Goal: Transaction & Acquisition: Purchase product/service

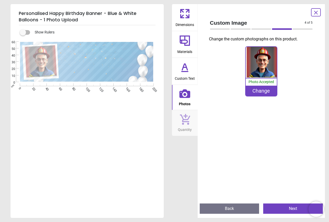
scroll to position [0, 0]
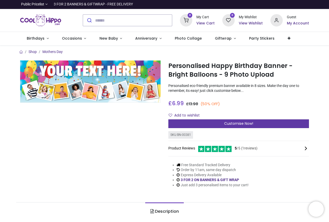
click at [236, 122] on span "Customise Now!" at bounding box center [238, 123] width 29 height 5
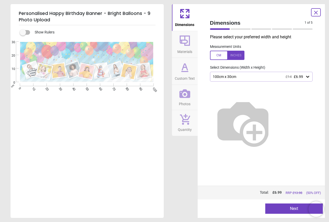
click at [308, 76] on icon at bounding box center [307, 76] width 5 height 5
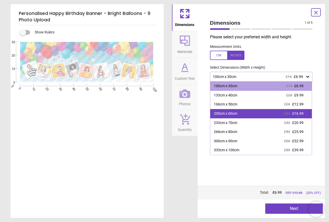
click at [223, 114] on div "200cm x 60cm" at bounding box center [225, 113] width 23 height 5
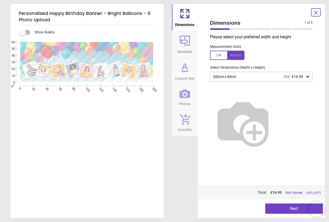
click at [287, 208] on button "Next" at bounding box center [294, 208] width 58 height 10
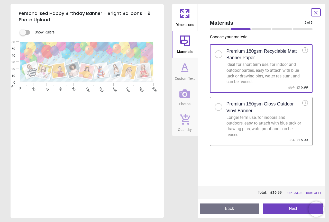
click at [286, 207] on button "Next" at bounding box center [293, 208] width 60 height 10
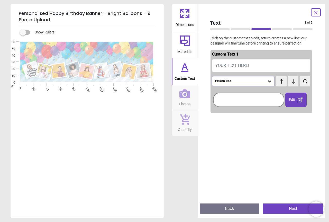
click at [244, 64] on span "YOUR TEXT HERE!" at bounding box center [232, 65] width 34 height 5
type textarea "**********"
click at [260, 81] on div "Passion One" at bounding box center [240, 81] width 53 height 4
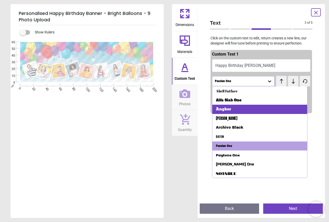
click at [234, 107] on div "Angkor" at bounding box center [259, 109] width 95 height 9
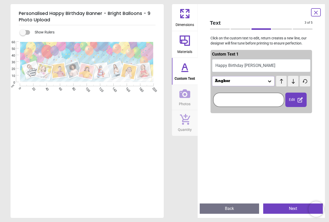
click at [256, 103] on div at bounding box center [248, 100] width 69 height 12
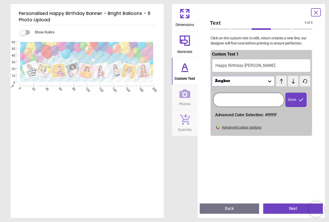
click at [222, 128] on div "Advanced colour options" at bounding box center [242, 127] width 40 height 5
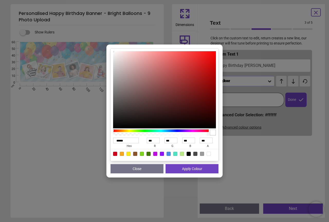
click at [189, 152] on div at bounding box center [189, 154] width 4 height 4
type input "******"
type input "*"
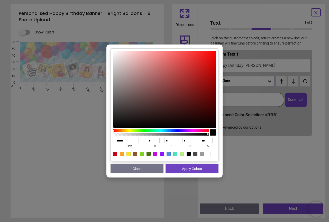
click at [190, 168] on button "Apply Colour" at bounding box center [192, 168] width 53 height 9
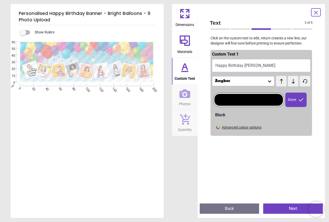
click at [250, 83] on div "Angkor" at bounding box center [240, 81] width 53 height 4
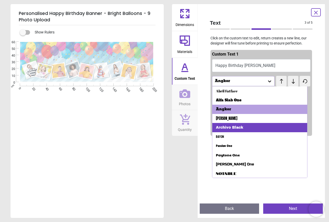
click at [228, 127] on div "Archivo Black" at bounding box center [229, 127] width 27 height 5
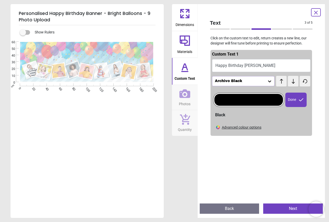
click at [246, 80] on div "Archivo Black" at bounding box center [240, 81] width 53 height 4
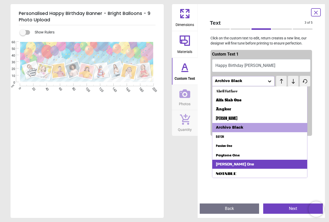
click at [234, 163] on div "Russo One" at bounding box center [235, 164] width 38 height 5
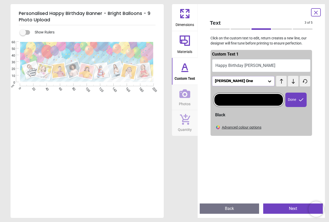
click at [236, 80] on div "Russo One" at bounding box center [240, 81] width 53 height 4
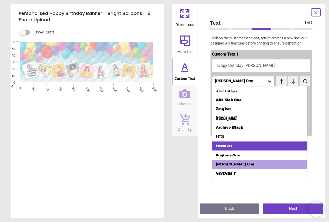
scroll to position [0, 0]
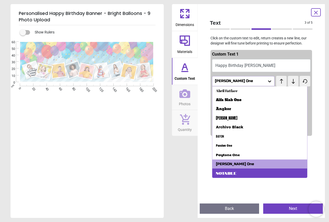
click at [234, 172] on div "Notable" at bounding box center [226, 172] width 21 height 5
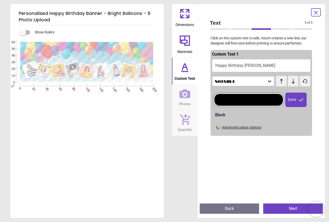
click at [237, 79] on div "Notable" at bounding box center [240, 81] width 53 height 4
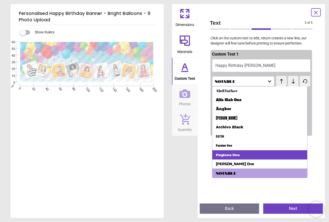
click at [229, 155] on div "Paytone One" at bounding box center [228, 154] width 24 height 5
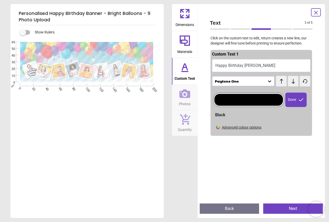
click at [292, 208] on button "Next" at bounding box center [293, 208] width 60 height 10
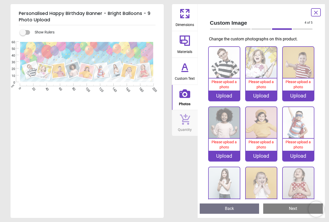
click at [224, 93] on div "Upload" at bounding box center [224, 95] width 31 height 10
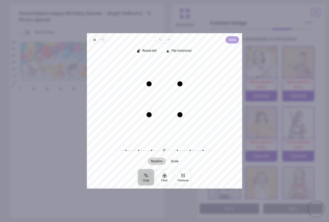
click at [232, 39] on span "Done" at bounding box center [232, 40] width 7 height 6
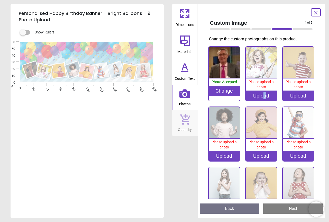
click at [264, 94] on div "Upload" at bounding box center [261, 95] width 31 height 10
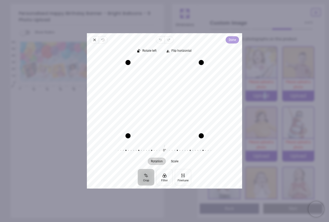
click at [233, 39] on span "Done" at bounding box center [232, 40] width 7 height 6
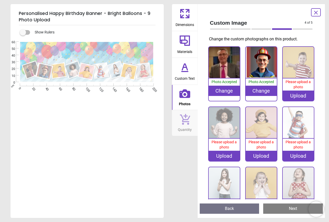
click at [294, 96] on div "Upload" at bounding box center [298, 95] width 31 height 10
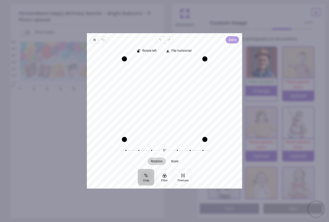
click at [234, 40] on span "Done" at bounding box center [232, 40] width 7 height 6
